Goal: Submit feedback/report problem

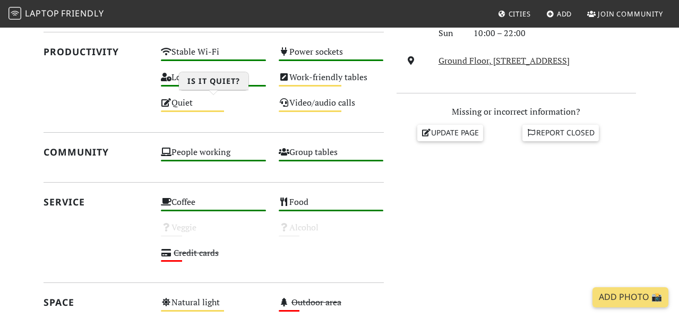
scroll to position [387, 0]
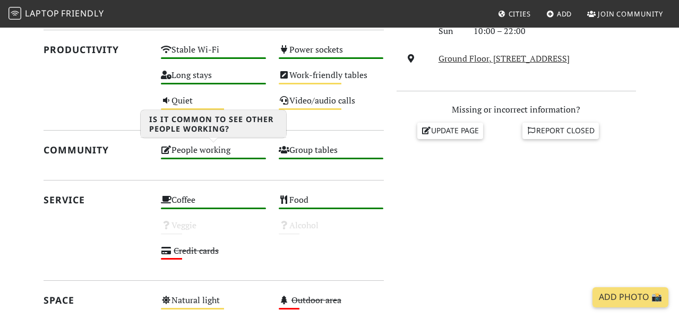
click at [207, 150] on div "People working High" at bounding box center [214, 154] width 118 height 25
click at [199, 149] on div "People working High" at bounding box center [214, 154] width 118 height 25
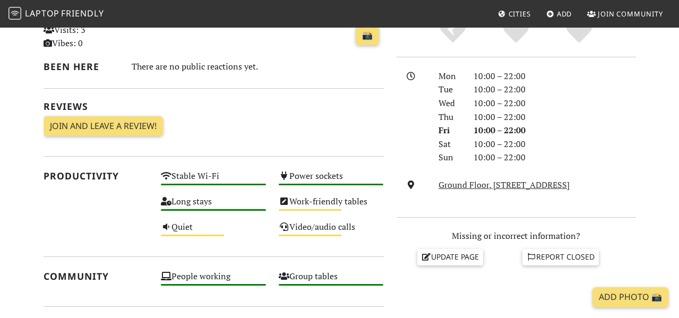
scroll to position [263, 0]
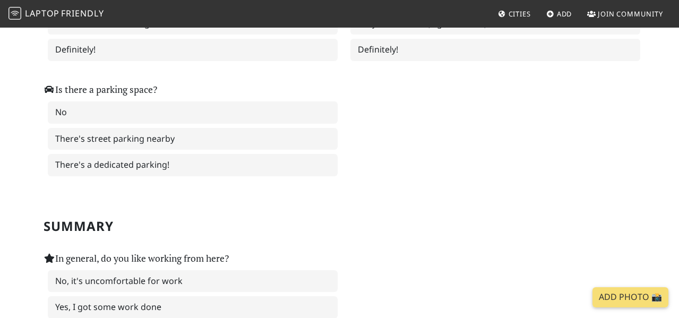
scroll to position [1534, 0]
